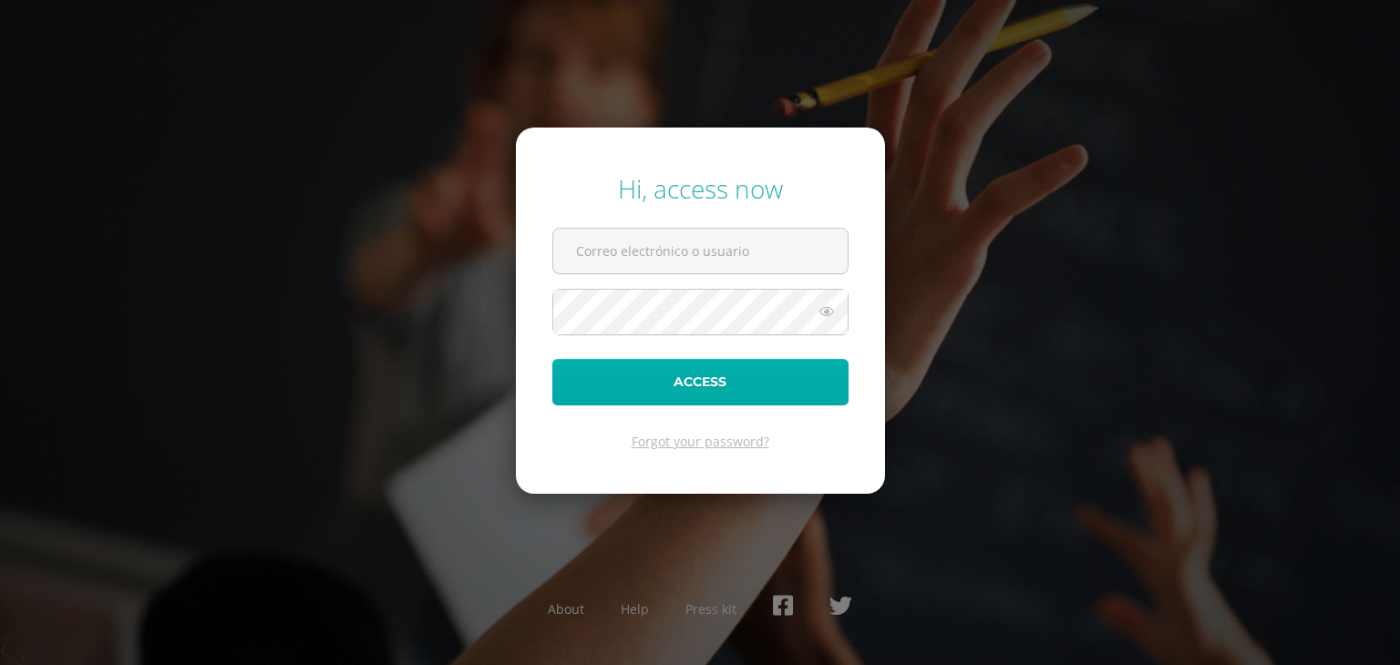
type input "477@laestrella.edu.gt"
click at [631, 398] on button "Access" at bounding box center [700, 382] width 296 height 46
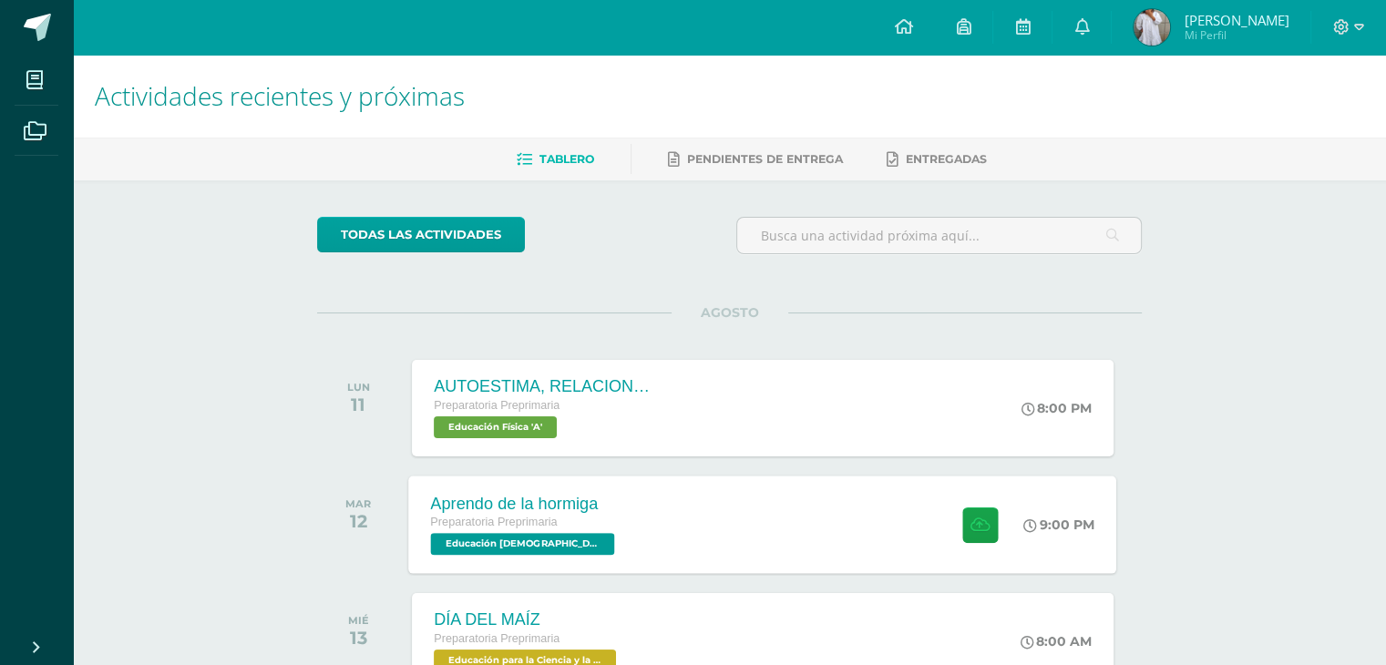
click at [504, 529] on div "Preparatoria Preprimaria" at bounding box center [525, 523] width 189 height 20
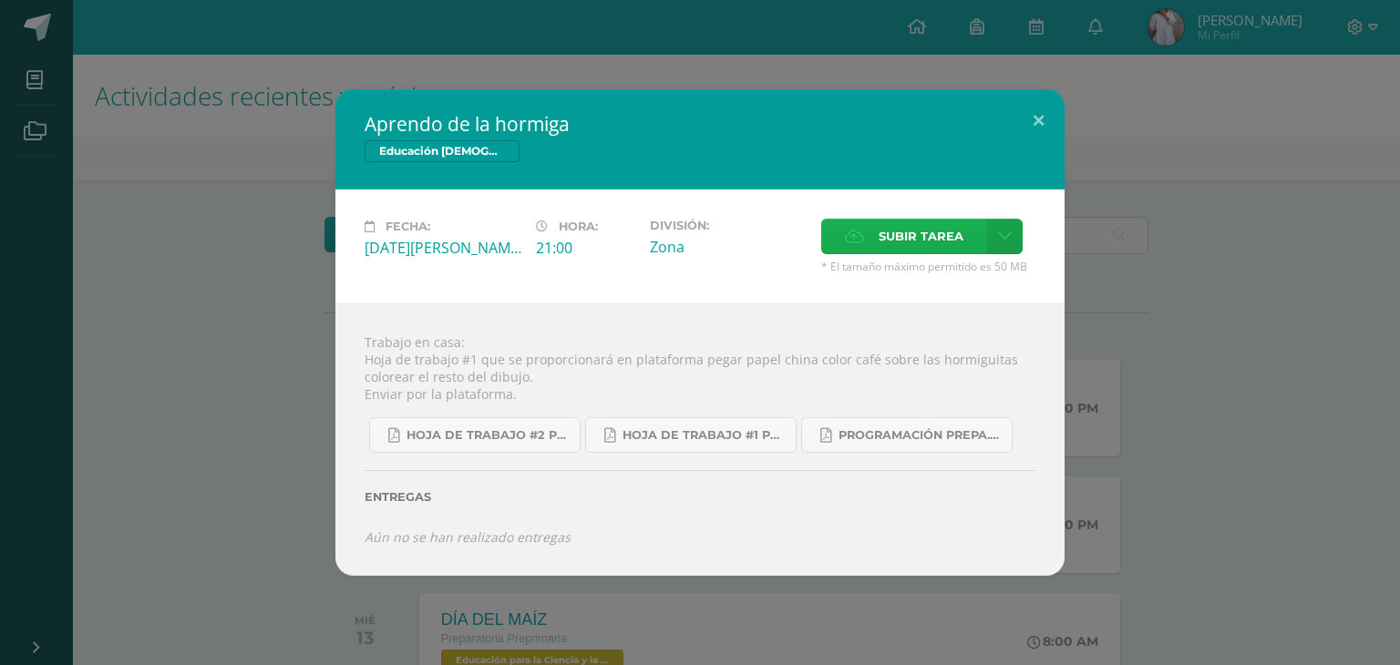
click at [905, 247] on span "Subir tarea" at bounding box center [920, 237] width 85 height 34
click at [0, 0] on input "Subir tarea" at bounding box center [0, 0] width 0 height 0
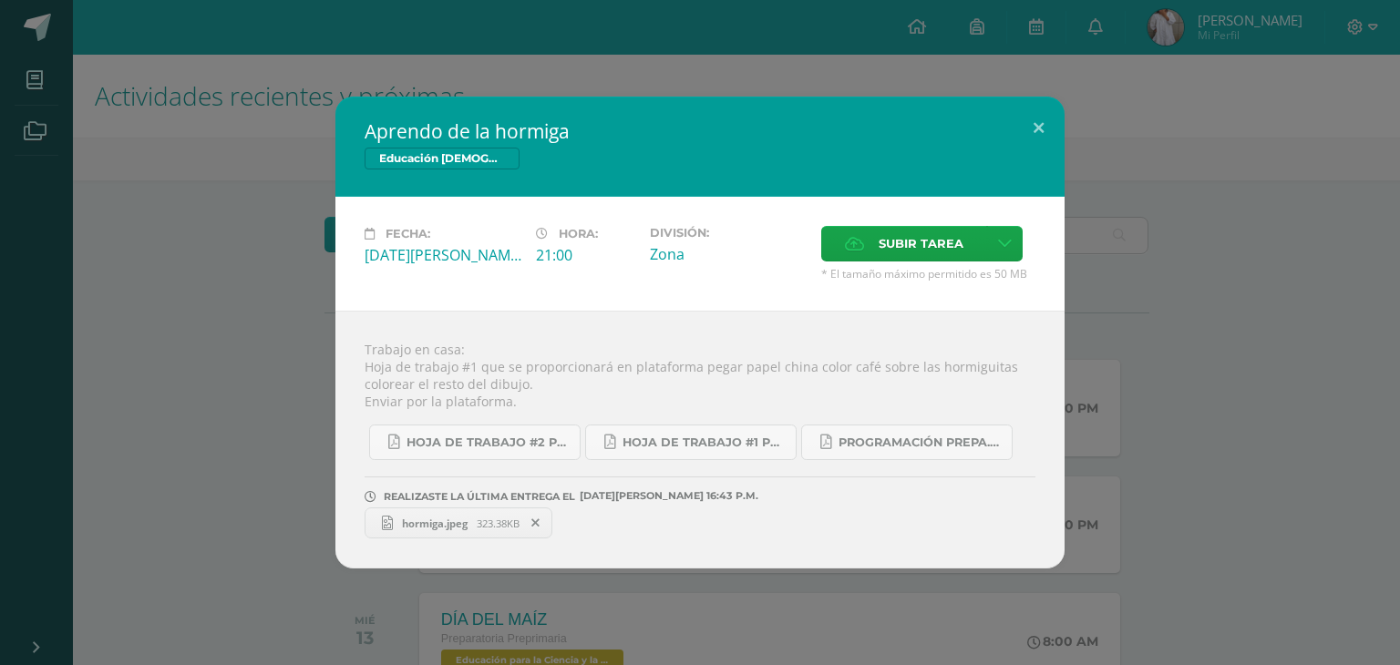
click at [1215, 434] on div "Aprendo de la hormiga Educación [DEMOGRAPHIC_DATA] Fecha: [DATE][PERSON_NAME] H…" at bounding box center [699, 333] width 1385 height 472
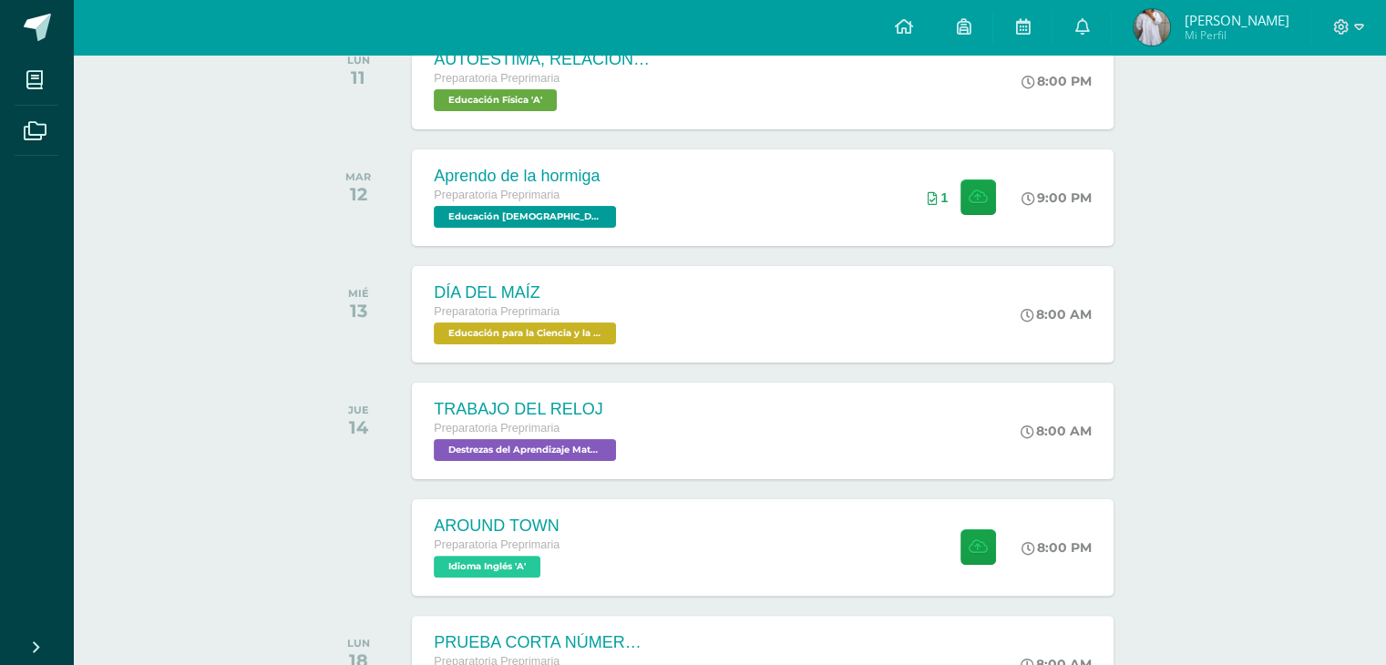
scroll to position [328, 0]
click at [651, 526] on div "AROUND TOWN Preparatoria Preprimaria Idioma Inglés 'A' 8:00 PM AROUND TOWN Idio…" at bounding box center [763, 545] width 708 height 97
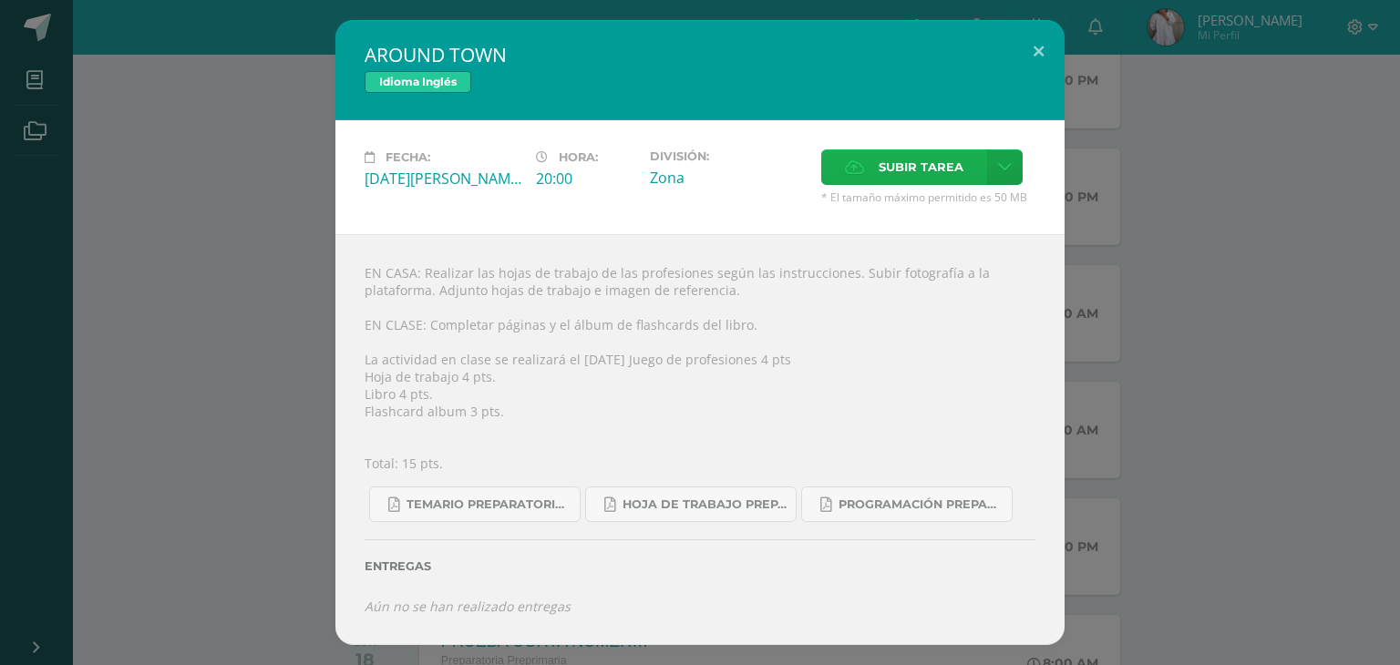
click at [859, 162] on icon at bounding box center [854, 167] width 19 height 12
click at [0, 0] on input "Subir tarea" at bounding box center [0, 0] width 0 height 0
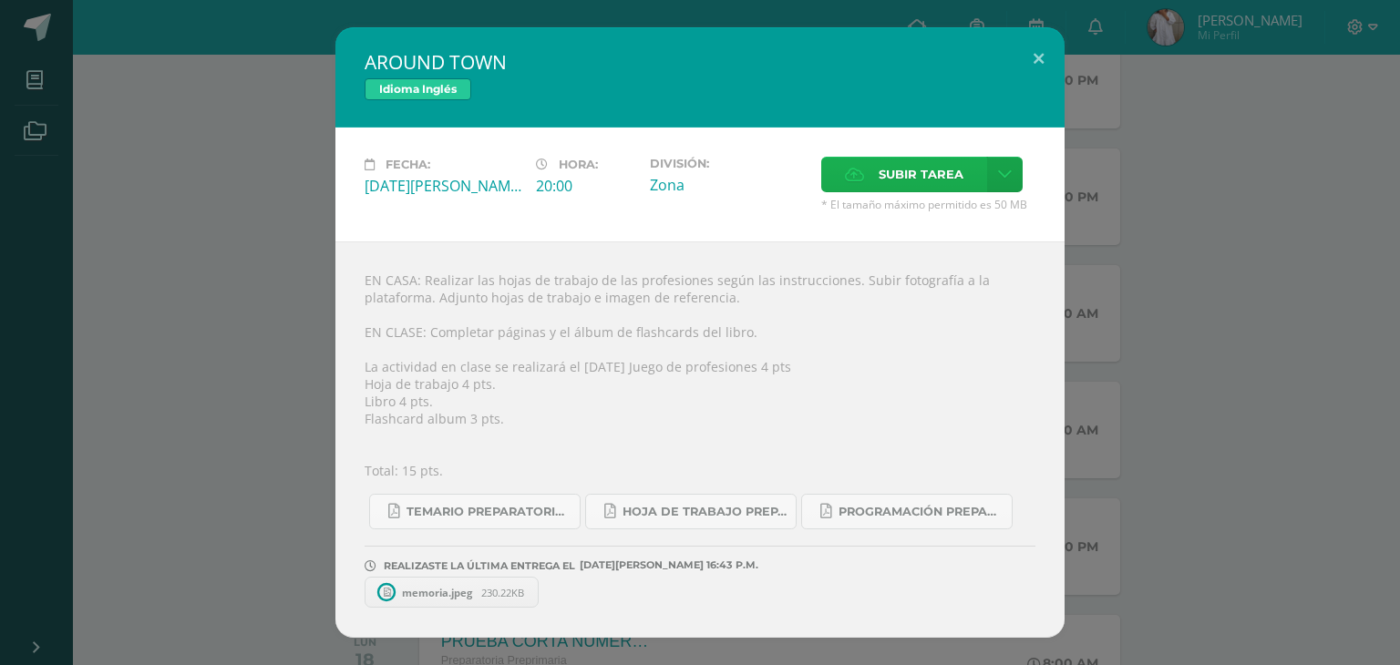
click at [923, 154] on div "Fecha: [DATE][PERSON_NAME] Hora: 20:00 División: Zona" at bounding box center [699, 185] width 729 height 114
click at [853, 183] on label "Subir tarea" at bounding box center [904, 175] width 166 height 36
click at [0, 0] on input "Subir tarea" at bounding box center [0, 0] width 0 height 0
click at [1038, 61] on button at bounding box center [1038, 58] width 52 height 62
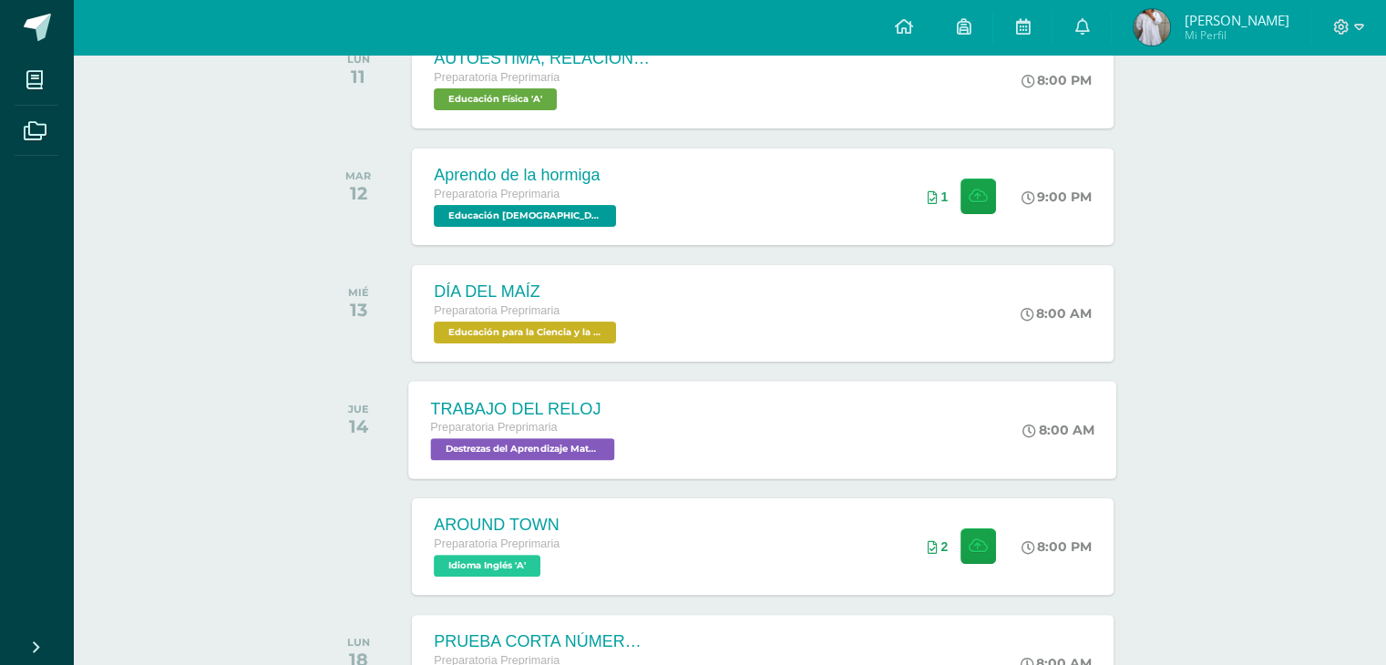
click at [723, 438] on div "TRABAJO DEL RELOJ Preparatoria Preprimaria Destrezas del Aprendizaje Matemático…" at bounding box center [763, 429] width 708 height 97
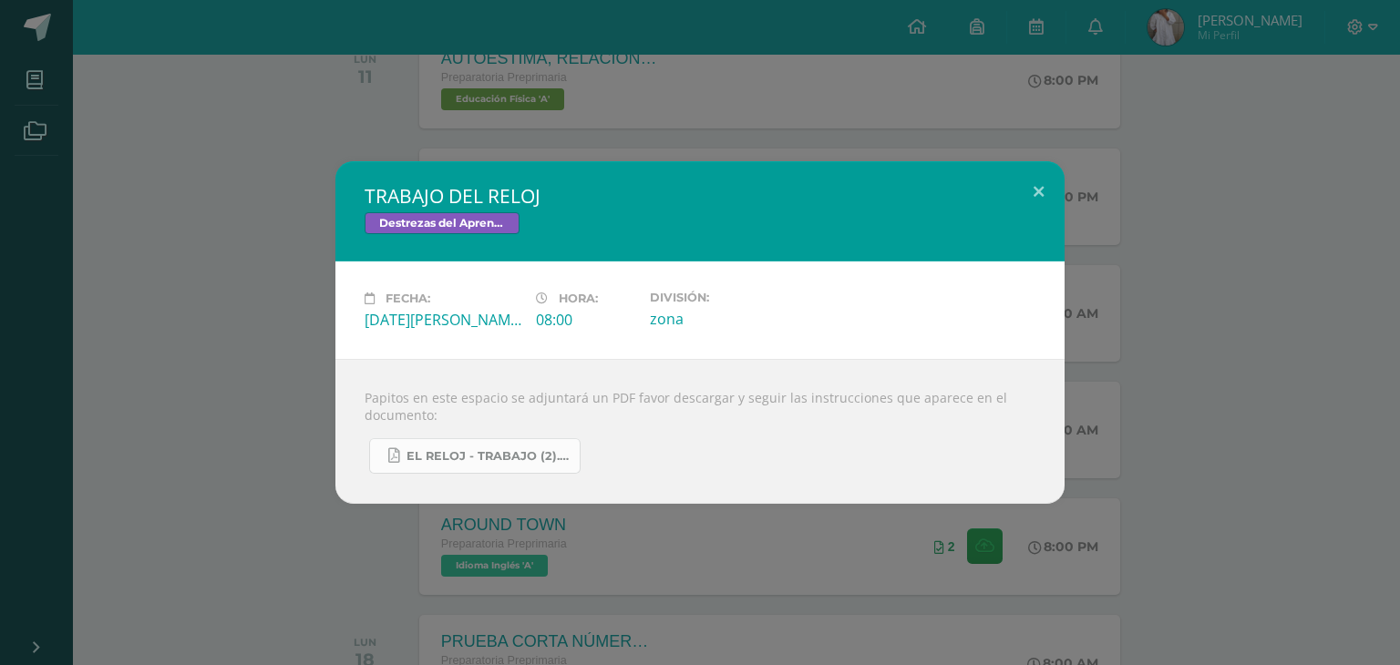
click at [514, 461] on span "EL RELOJ - TRABAJO (2).pdf" at bounding box center [488, 456] width 164 height 15
click at [631, 114] on div "TRABAJO DEL RELOJ Destrezas del Aprendizaje Matemático Fecha: [DATE][PERSON_NAM…" at bounding box center [700, 332] width 1400 height 665
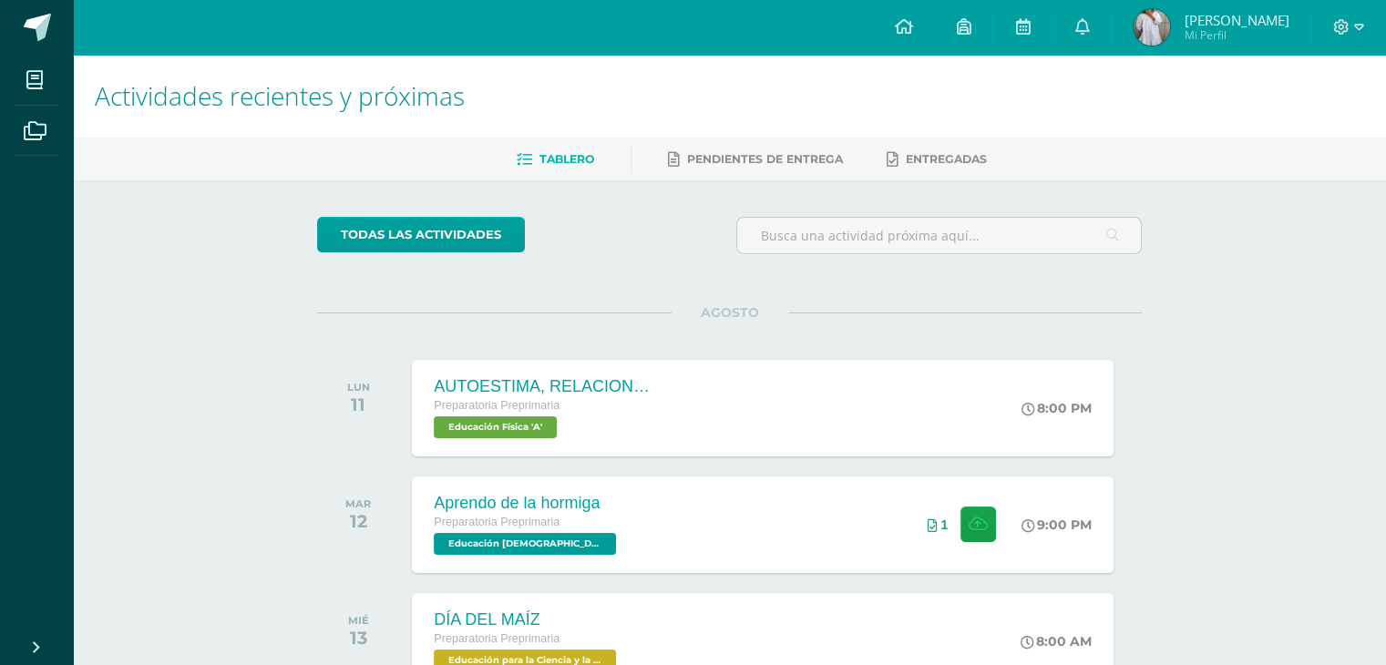
scroll to position [0, 0]
